Goal: Task Accomplishment & Management: Use online tool/utility

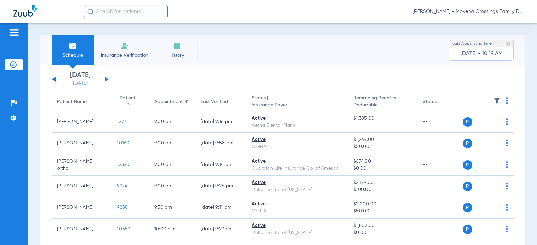
click at [70, 83] on link "[DATE]" at bounding box center [80, 83] width 40 height 7
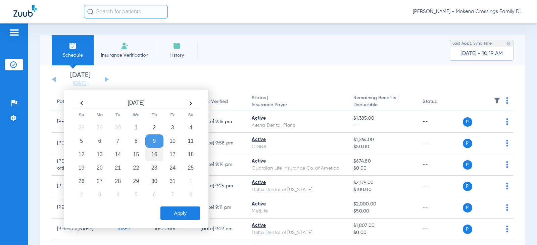
click at [157, 157] on td "16" at bounding box center [154, 154] width 18 height 13
click at [173, 212] on button "Apply" at bounding box center [180, 213] width 40 height 13
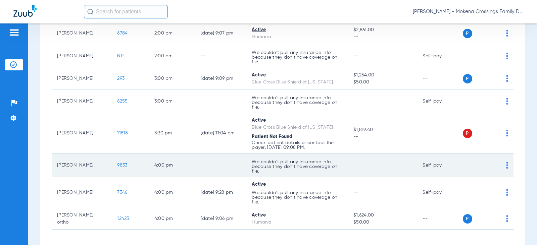
scroll to position [355, 0]
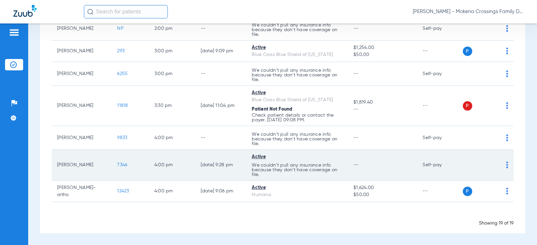
click at [112, 165] on td "7346" at bounding box center [130, 165] width 37 height 31
click at [117, 165] on span "7346" at bounding box center [122, 165] width 10 height 5
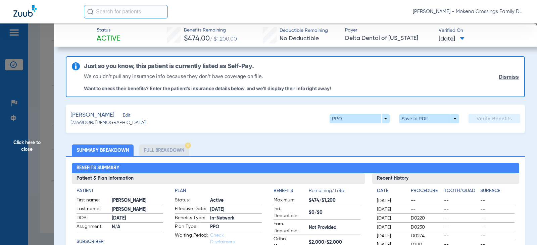
click at [123, 116] on span "Edit" at bounding box center [126, 116] width 6 height 6
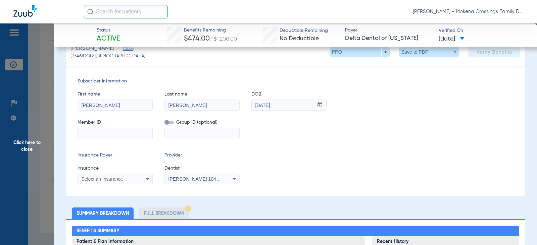
scroll to position [67, 0]
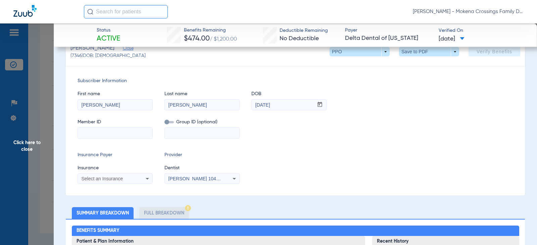
click at [96, 130] on input at bounding box center [115, 133] width 75 height 11
click at [125, 134] on input at bounding box center [115, 133] width 75 height 11
paste input "08015221655"
type input "08015221655"
click at [133, 180] on div "Select an Insurance" at bounding box center [109, 179] width 54 height 5
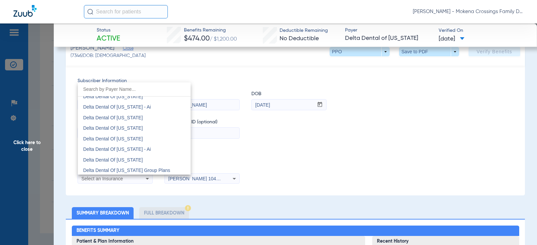
scroll to position [1343, 0]
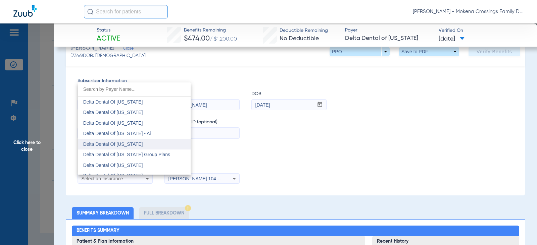
click at [118, 144] on span "Delta Dental Of [US_STATE]" at bounding box center [113, 144] width 60 height 5
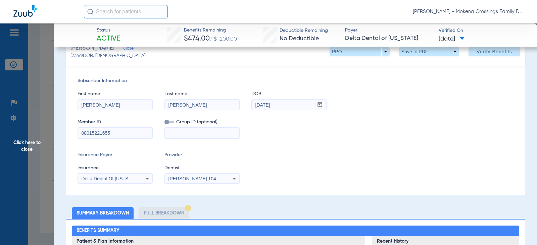
click at [203, 174] on mat-select "[PERSON_NAME] 1043609167" at bounding box center [201, 179] width 75 height 11
click at [202, 178] on span "[PERSON_NAME] 1043609167" at bounding box center [201, 178] width 66 height 5
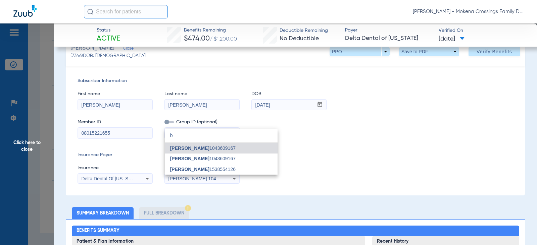
scroll to position [0, 0]
type input "b"
click at [199, 169] on span "[PERSON_NAME]" at bounding box center [189, 169] width 39 height 5
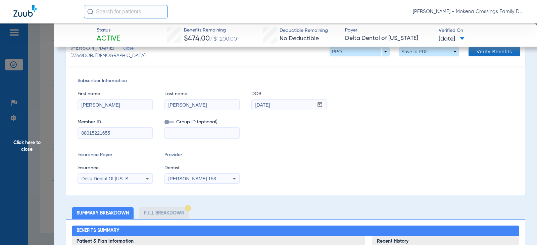
click at [507, 53] on span "Verify Benefits" at bounding box center [495, 51] width 36 height 5
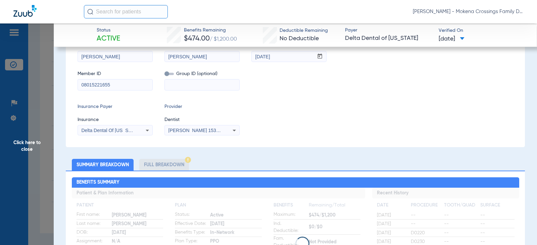
scroll to position [19, 0]
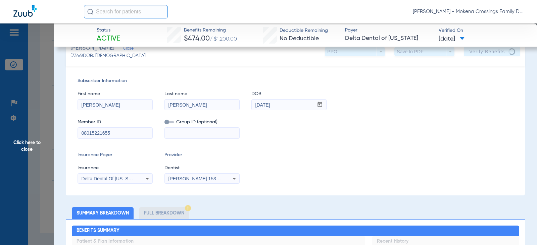
click at [32, 154] on span "Click here to close" at bounding box center [27, 145] width 54 height 245
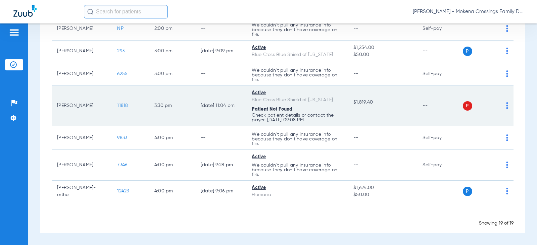
click at [118, 106] on span "11818" at bounding box center [122, 105] width 11 height 5
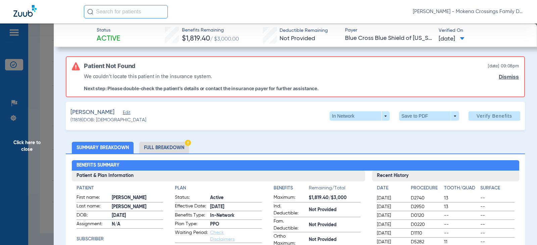
click at [127, 114] on span "Edit" at bounding box center [126, 113] width 6 height 6
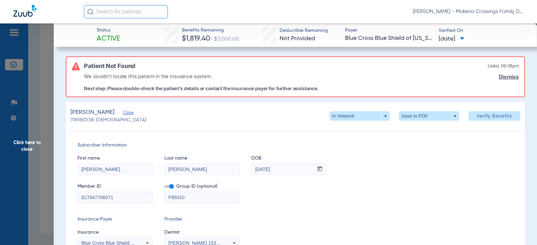
click at [30, 150] on span "Click here to close" at bounding box center [27, 145] width 54 height 245
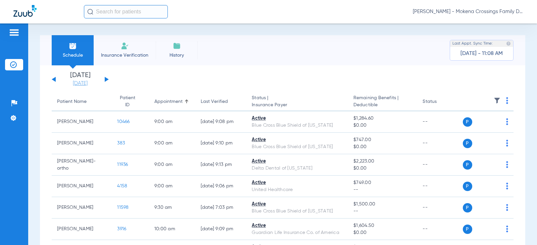
click at [80, 85] on link "[DATE]" at bounding box center [80, 83] width 40 height 7
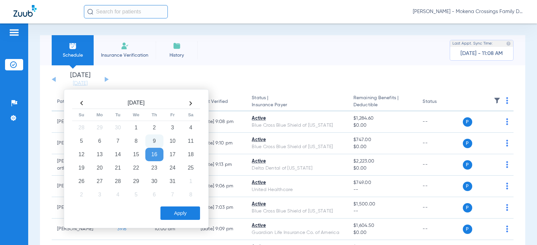
click at [224, 84] on app-single-date-navigator "[DATE] [DATE] [DATE] [DATE] [DATE] [DATE] [DATE] [DATE] [DATE] [DATE] [DATE] [D…" at bounding box center [283, 79] width 462 height 15
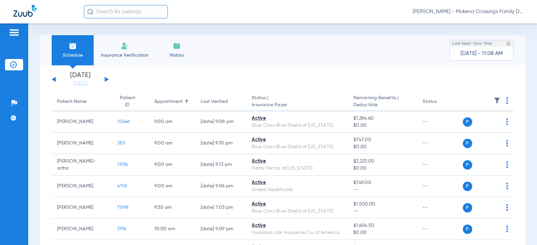
click at [55, 79] on button at bounding box center [54, 79] width 4 height 5
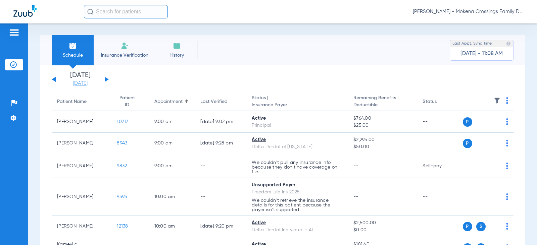
click at [89, 83] on link "[DATE]" at bounding box center [80, 83] width 40 height 7
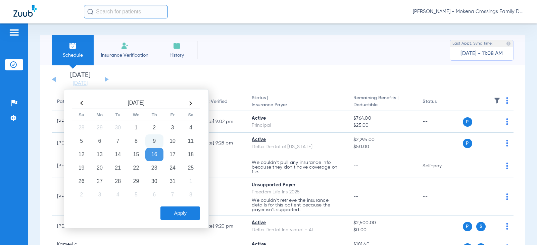
click at [153, 136] on td "9" at bounding box center [154, 141] width 18 height 13
click at [172, 220] on button "Apply" at bounding box center [180, 213] width 40 height 13
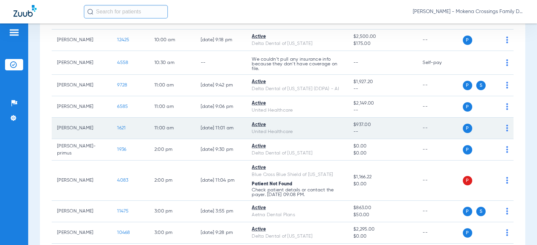
scroll to position [240, 0]
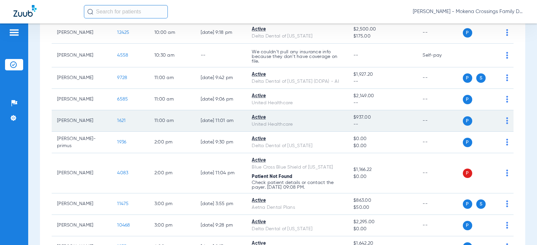
click at [117, 122] on span "1621" at bounding box center [121, 120] width 8 height 5
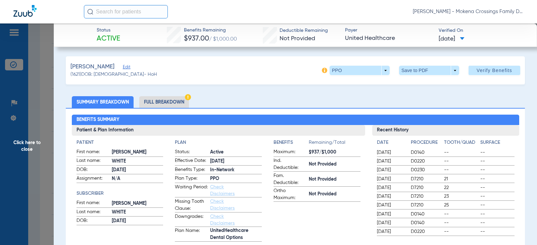
drag, startPoint x: 13, startPoint y: 149, endPoint x: 19, endPoint y: 149, distance: 5.7
click at [16, 149] on span "Click here to close" at bounding box center [27, 145] width 54 height 245
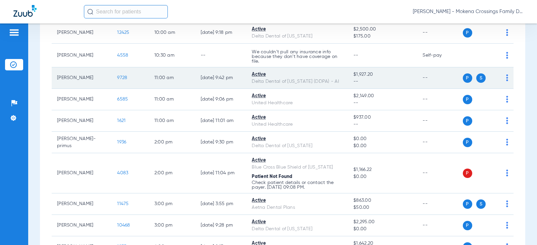
click at [119, 78] on span "9728" at bounding box center [122, 78] width 10 height 5
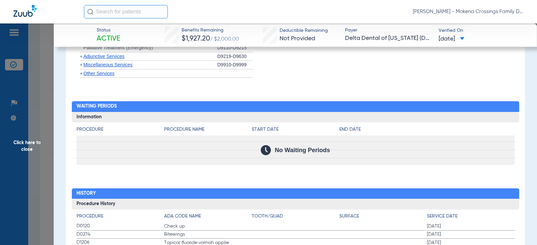
scroll to position [571, 0]
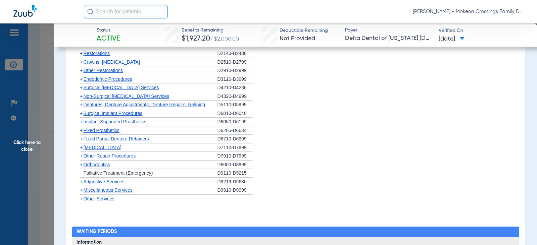
click at [81, 191] on span "+" at bounding box center [81, 190] width 3 height 5
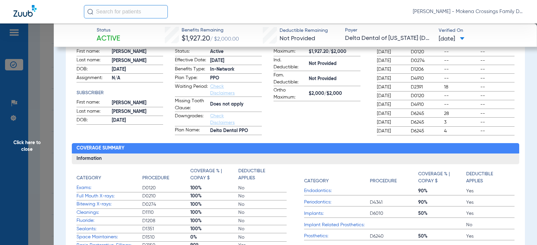
scroll to position [0, 0]
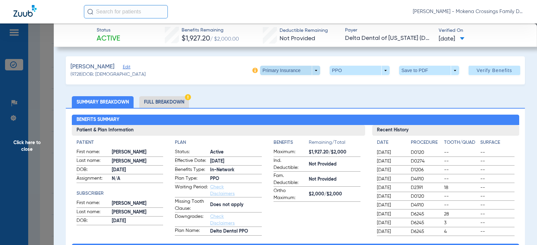
click at [307, 69] on span at bounding box center [290, 70] width 60 height 9
click at [295, 99] on span "Secondary Insurance" at bounding box center [283, 97] width 44 height 5
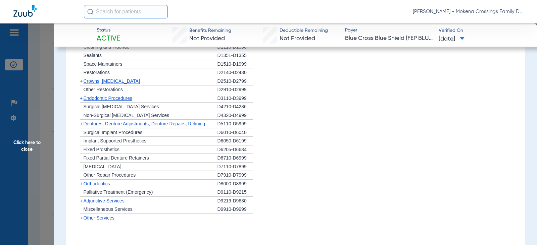
scroll to position [571, 0]
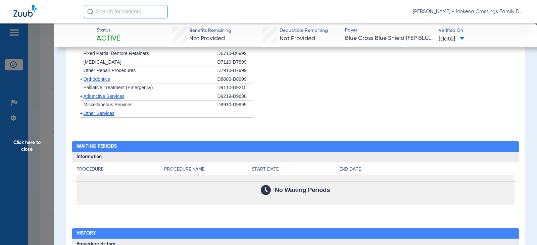
click at [98, 103] on span "Miscellaneous Services" at bounding box center [108, 104] width 49 height 5
click at [99, 103] on span "Miscellaneous Services" at bounding box center [108, 104] width 49 height 5
click at [82, 114] on span "+" at bounding box center [81, 113] width 3 height 5
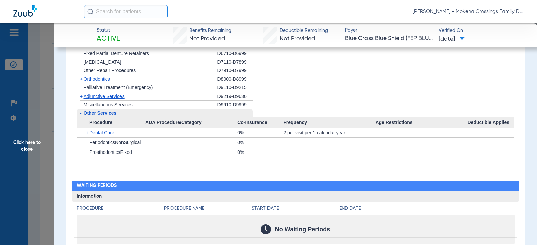
click at [82, 114] on span "-" at bounding box center [80, 113] width 7 height 8
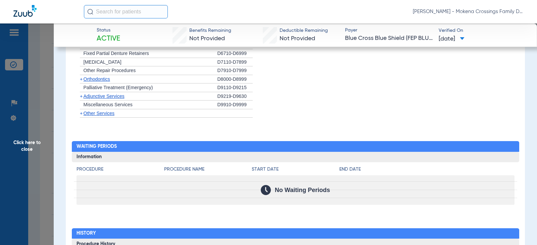
click at [82, 97] on span "+" at bounding box center [81, 96] width 3 height 5
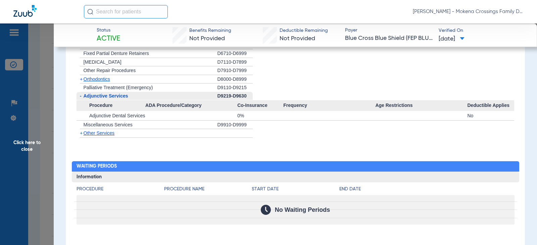
click at [82, 97] on span "-" at bounding box center [80, 96] width 7 height 8
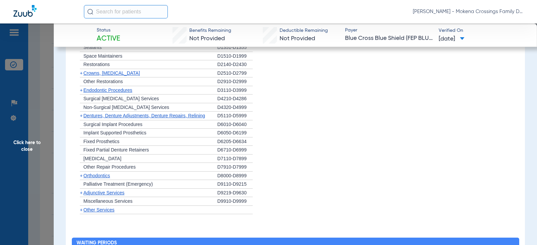
scroll to position [472, 0]
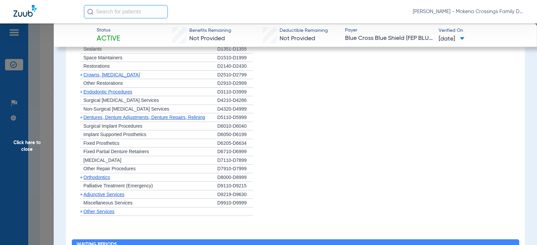
click at [24, 139] on span "Click here to close" at bounding box center [27, 145] width 54 height 245
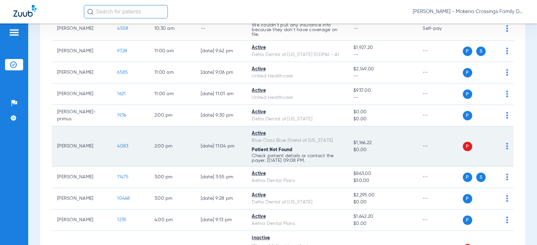
scroll to position [269, 0]
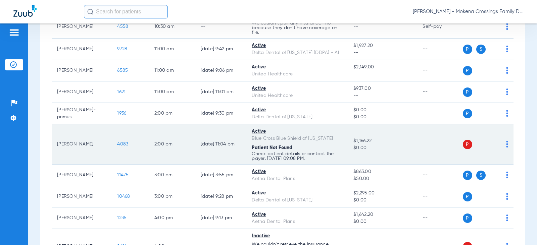
click at [117, 146] on span "4083" at bounding box center [122, 144] width 11 height 5
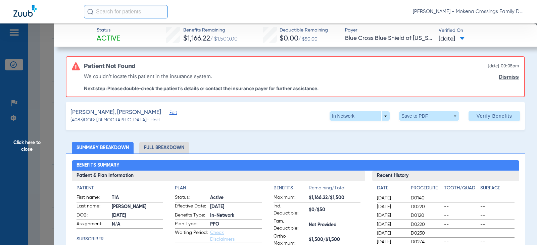
click at [170, 113] on span "Edit" at bounding box center [173, 113] width 6 height 6
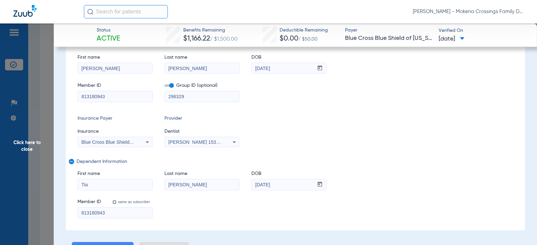
scroll to position [101, 0]
click at [396, 155] on div "Subscriber Information First name [PERSON_NAME] Last name [PERSON_NAME] DOB mm …" at bounding box center [295, 130] width 459 height 201
click at [315, 103] on div "Subscriber Information First name [PERSON_NAME] Last name [PERSON_NAME] DOB mm …" at bounding box center [295, 130] width 459 height 201
click at [115, 203] on input "same as subscriber" at bounding box center [117, 206] width 13 height 13
checkbox input "true"
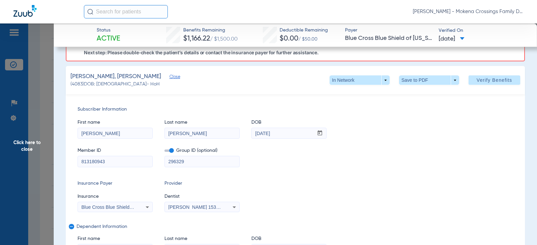
scroll to position [0, 0]
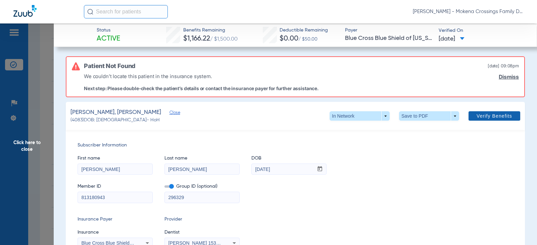
click at [470, 120] on span at bounding box center [495, 116] width 52 height 16
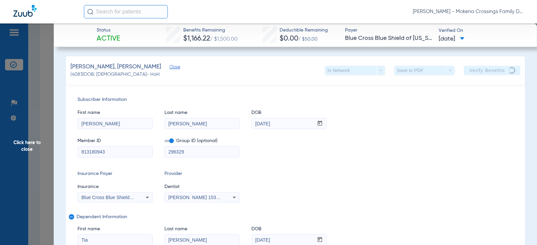
click at [42, 121] on span "Click here to close" at bounding box center [27, 145] width 54 height 245
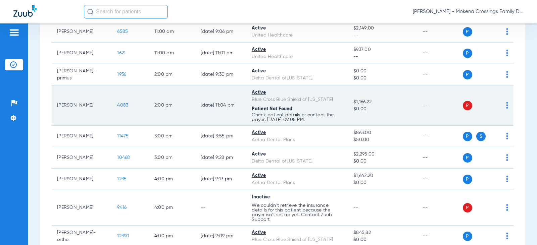
scroll to position [374, 0]
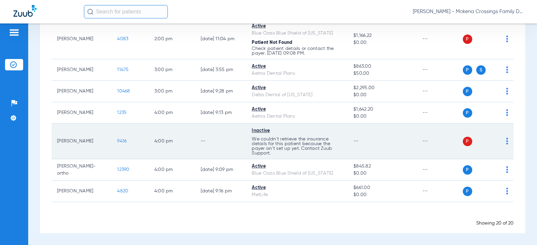
click at [117, 141] on span "9416" at bounding box center [121, 141] width 9 height 5
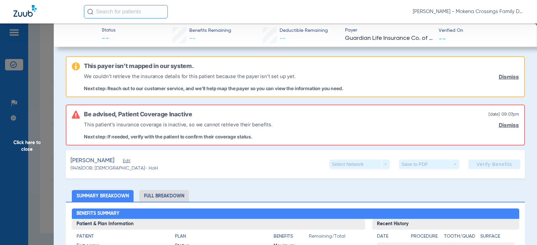
click at [123, 161] on span "Edit" at bounding box center [126, 162] width 6 height 6
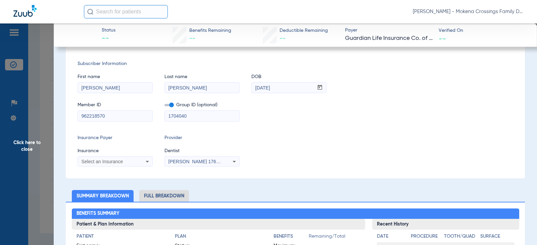
scroll to position [134, 0]
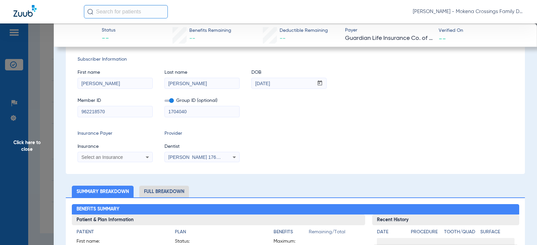
click at [143, 154] on icon at bounding box center [147, 157] width 8 height 8
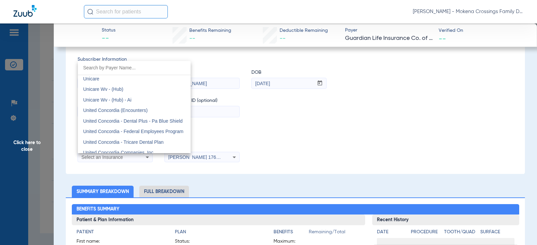
scroll to position [3956, 0]
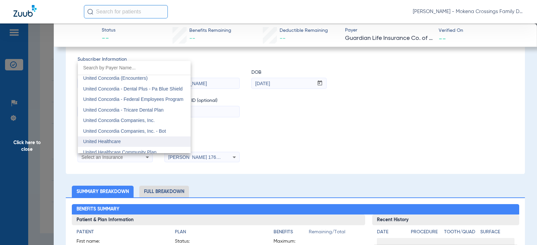
click at [132, 137] on mat-option "United Healthcare" at bounding box center [134, 142] width 113 height 11
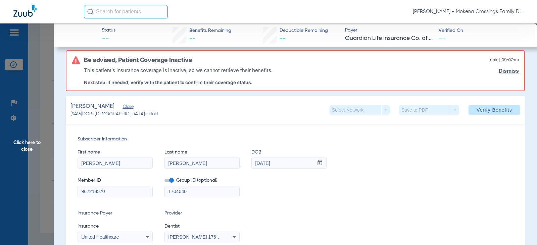
scroll to position [0, 0]
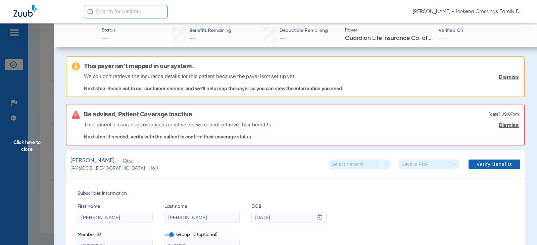
click at [496, 170] on span at bounding box center [495, 164] width 52 height 16
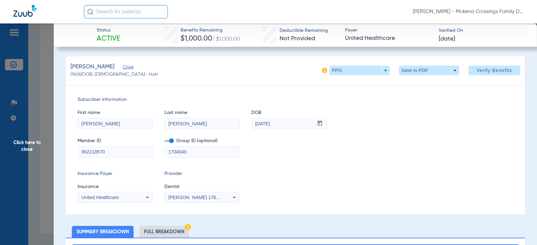
click at [48, 154] on span "Click here to close" at bounding box center [27, 145] width 54 height 245
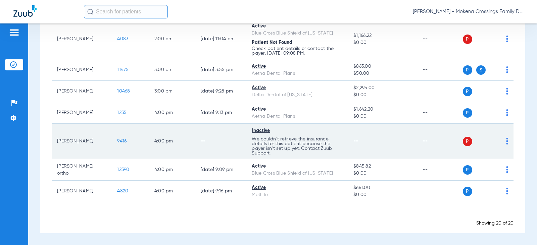
click at [119, 141] on span "9416" at bounding box center [121, 141] width 9 height 5
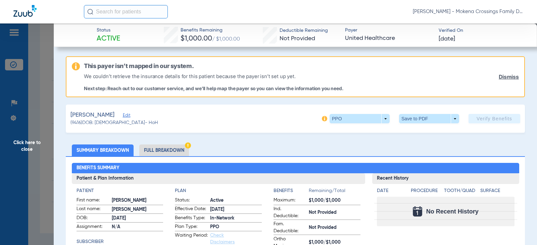
click at [32, 152] on span "Click here to close" at bounding box center [27, 145] width 54 height 245
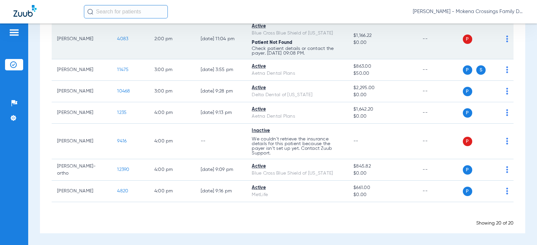
click at [500, 40] on div "P S" at bounding box center [486, 39] width 46 height 9
click at [506, 37] on img at bounding box center [507, 39] width 2 height 7
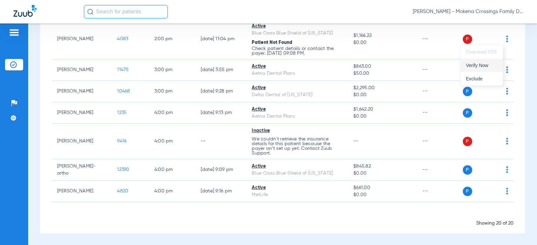
click at [480, 66] on span "Verify Now" at bounding box center [482, 65] width 32 height 5
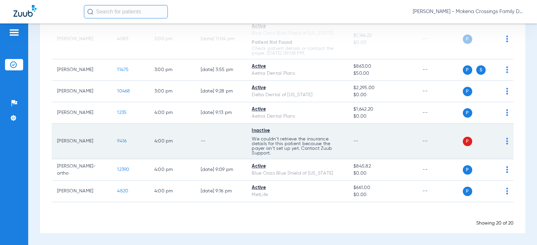
click at [501, 142] on div "P S" at bounding box center [486, 141] width 46 height 9
click at [504, 139] on td "P S" at bounding box center [488, 142] width 51 height 36
click at [506, 139] on img at bounding box center [507, 141] width 2 height 7
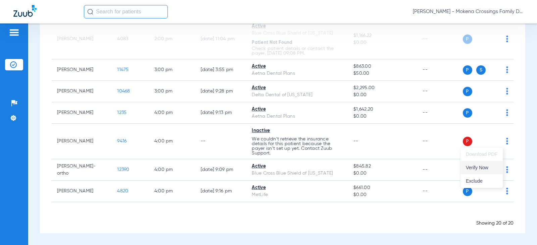
click at [485, 167] on span "Verify Now" at bounding box center [482, 167] width 32 height 5
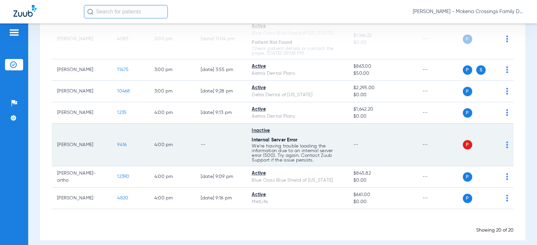
click at [501, 148] on div "P S" at bounding box center [486, 144] width 46 height 9
click at [506, 145] on img at bounding box center [507, 145] width 2 height 7
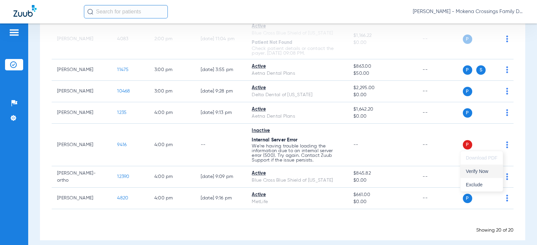
click at [480, 176] on button "Verify Now" at bounding box center [482, 171] width 42 height 13
